Goal: Navigation & Orientation: Understand site structure

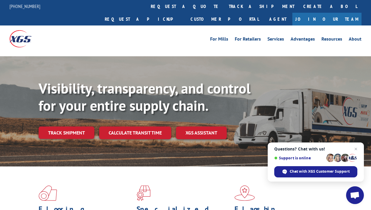
click at [9, 29] on div "For [PERSON_NAME] For Retailers Services Advantages Resources About For [PERSON…" at bounding box center [185, 39] width 371 height 26
click at [15, 30] on img at bounding box center [20, 38] width 22 height 17
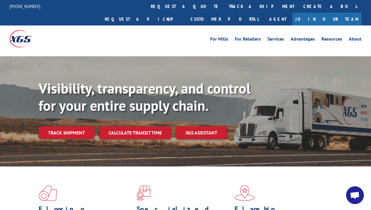
click at [319, 82] on div "Visibility, transparency, and control for your entire supply chain. Track shipm…" at bounding box center [205, 121] width 332 height 83
